Goal: Task Accomplishment & Management: Manage account settings

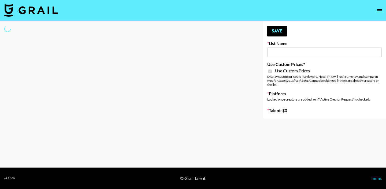
select select "Brand"
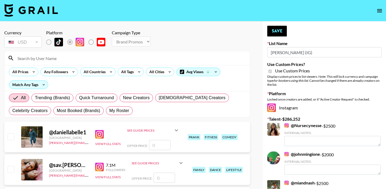
type input "[PERSON_NAME] (IG)"
checkbox input "true"
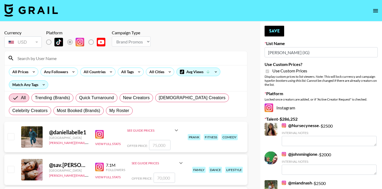
click at [374, 14] on button "open drawer" at bounding box center [375, 10] width 11 height 11
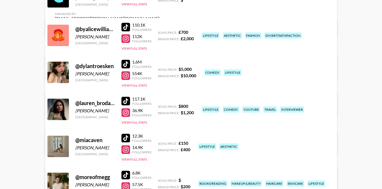
scroll to position [95, 0]
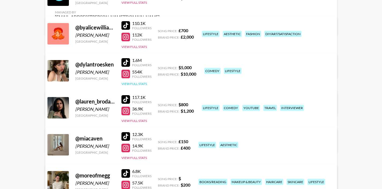
click at [136, 86] on button "View Full Stats" at bounding box center [133, 84] width 25 height 4
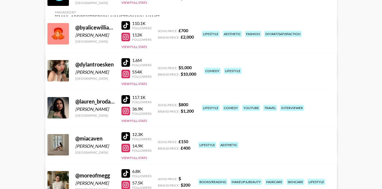
click at [93, 68] on div "@ dylantroesken" at bounding box center [95, 64] width 40 height 7
drag, startPoint x: 217, startPoint y: 74, endPoint x: 231, endPoint y: 77, distance: 13.8
click at [228, 76] on div "comedy lifestyle" at bounding box center [266, 70] width 129 height 9
click at [159, 104] on link "View/Edit Details" at bounding box center [107, 106] width 104 height 5
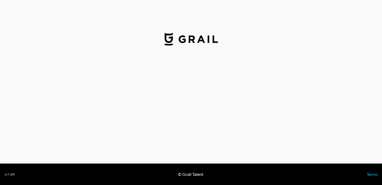
select select "USD"
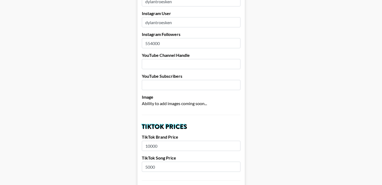
scroll to position [70, 0]
